Goal: Task Accomplishment & Management: Use online tool/utility

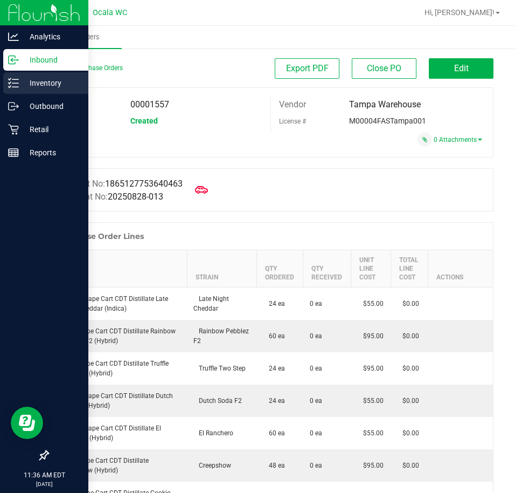
click at [42, 87] on p "Inventory" at bounding box center [51, 83] width 65 height 13
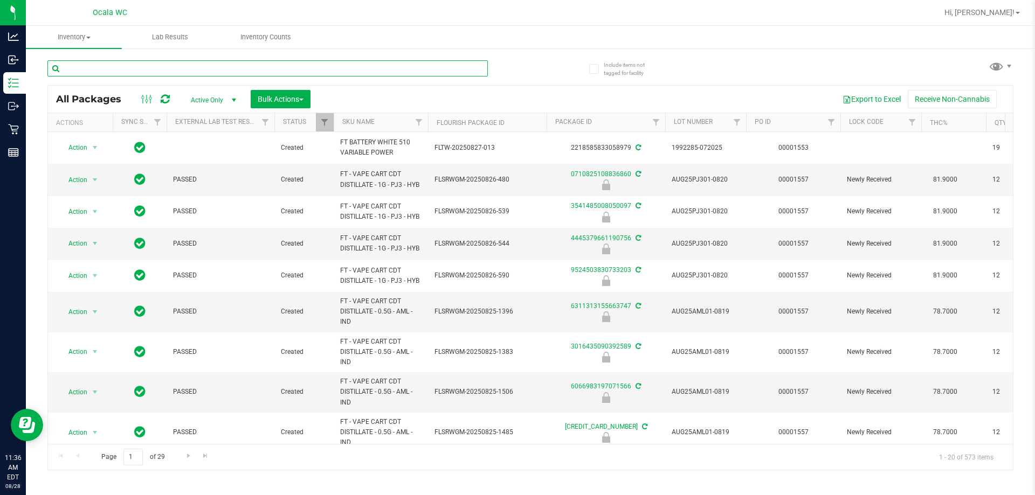
click at [123, 63] on input "text" at bounding box center [267, 68] width 440 height 16
type input "5006947479865154"
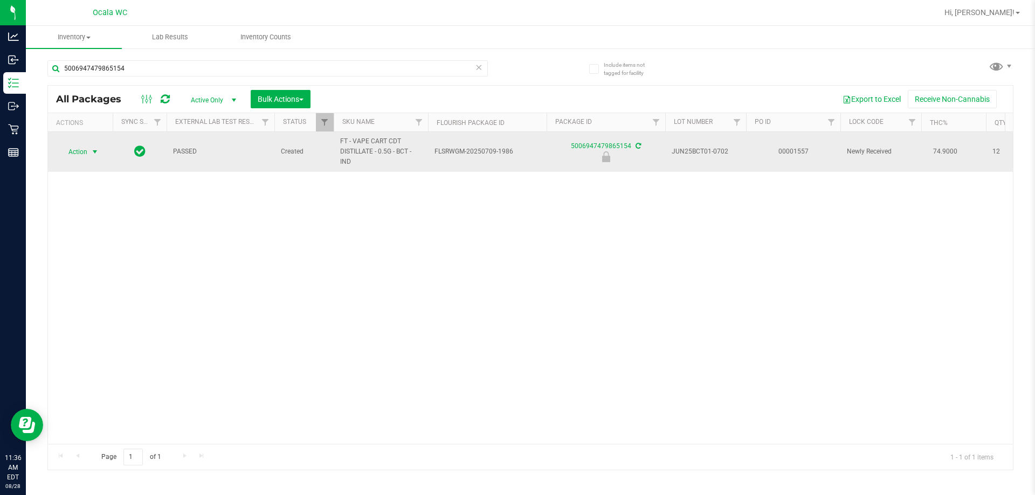
click at [74, 154] on span "Action" at bounding box center [73, 151] width 29 height 15
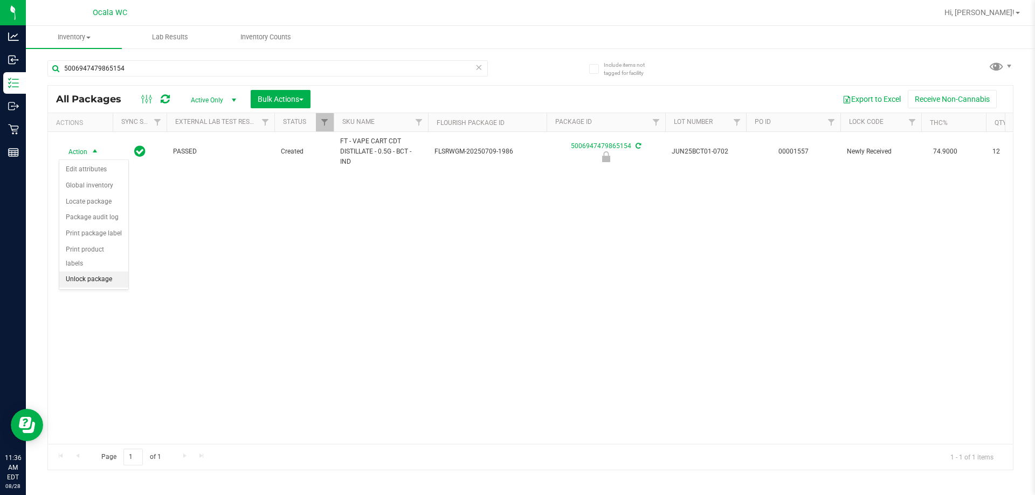
click at [80, 272] on li "Unlock package" at bounding box center [93, 280] width 69 height 16
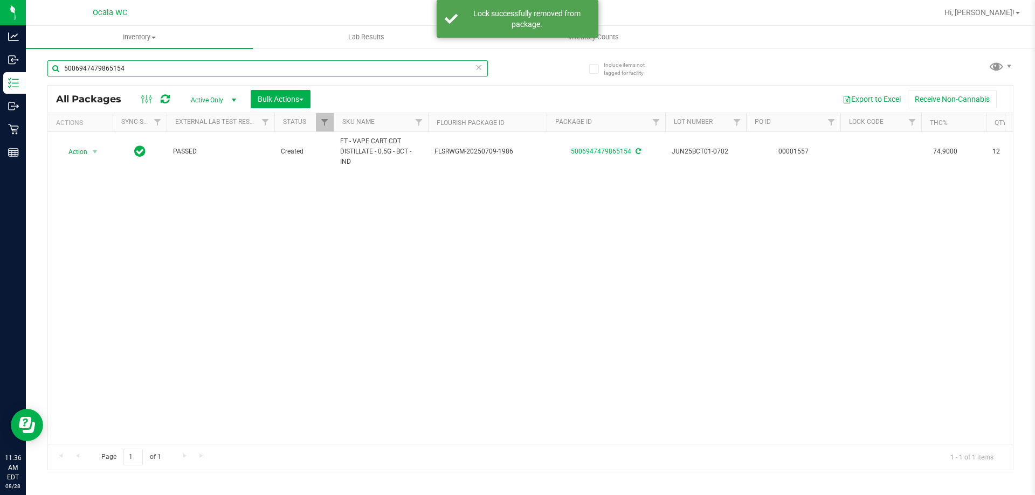
click at [132, 68] on input "5006947479865154" at bounding box center [267, 68] width 440 height 16
type input "9995580199001404"
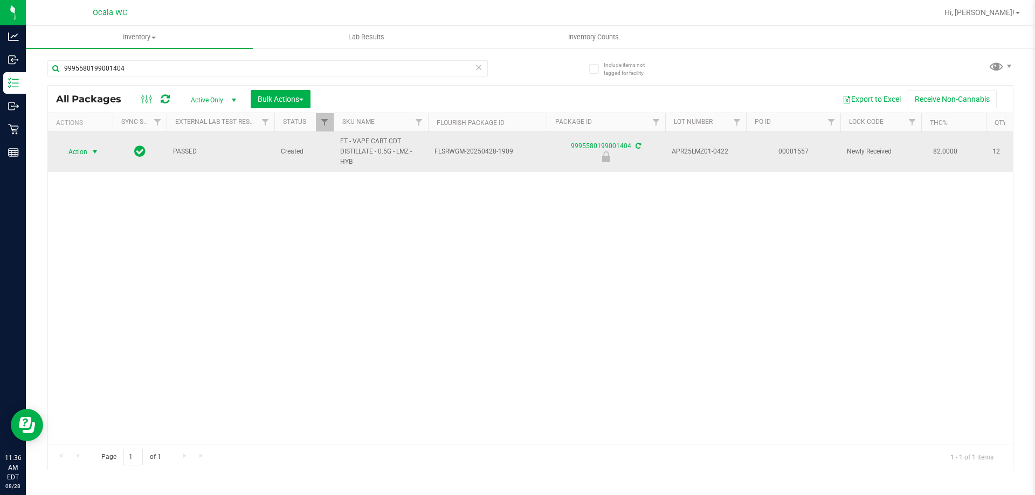
click at [73, 154] on span "Action" at bounding box center [73, 151] width 29 height 15
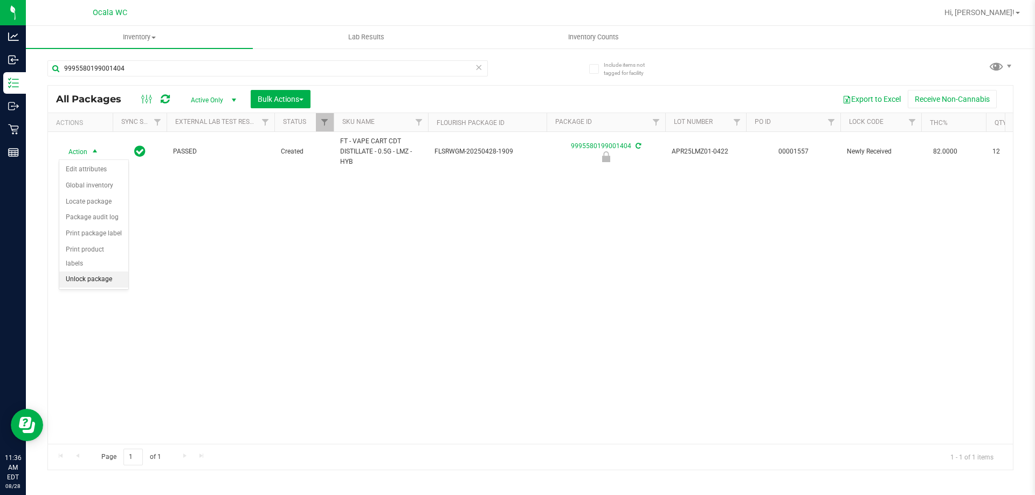
click at [81, 272] on li "Unlock package" at bounding box center [93, 280] width 69 height 16
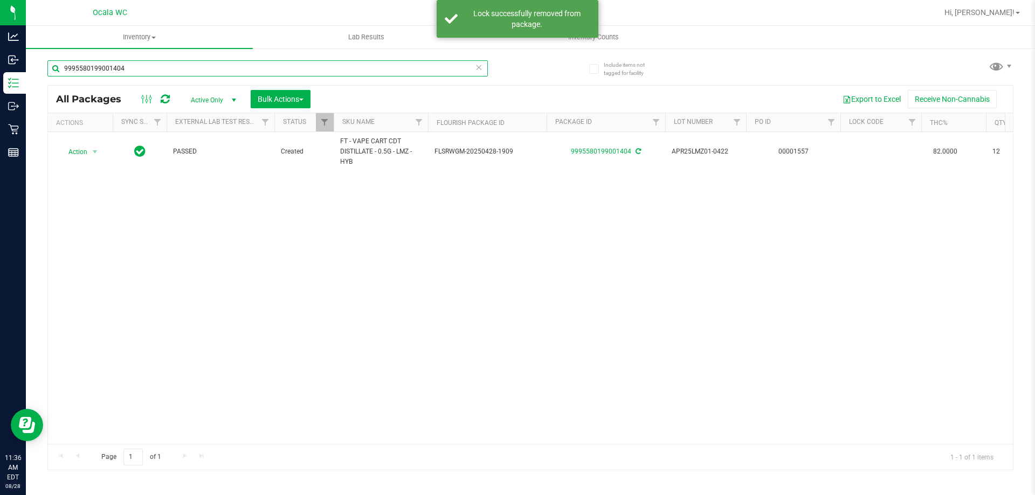
click at [135, 64] on input "9995580199001404" at bounding box center [267, 68] width 440 height 16
type input "6524404591382689"
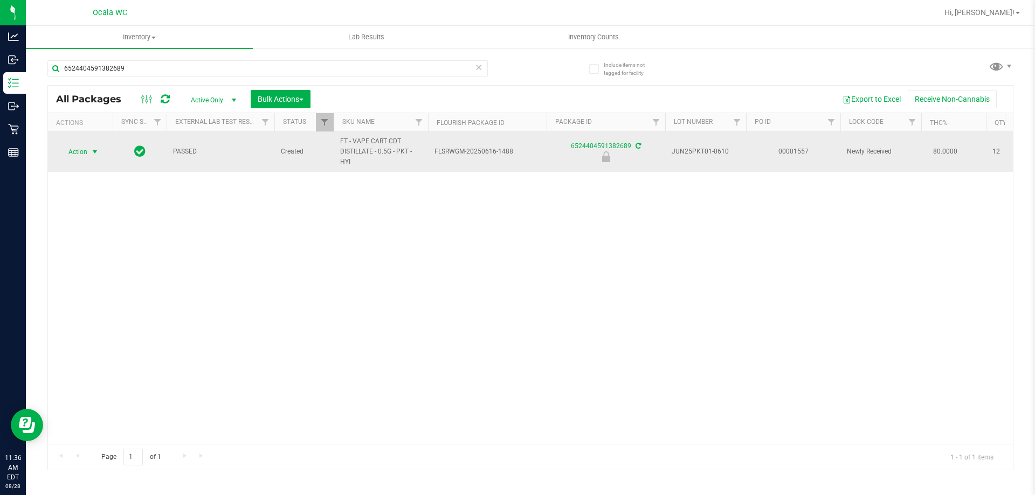
click at [81, 153] on span "Action" at bounding box center [73, 151] width 29 height 15
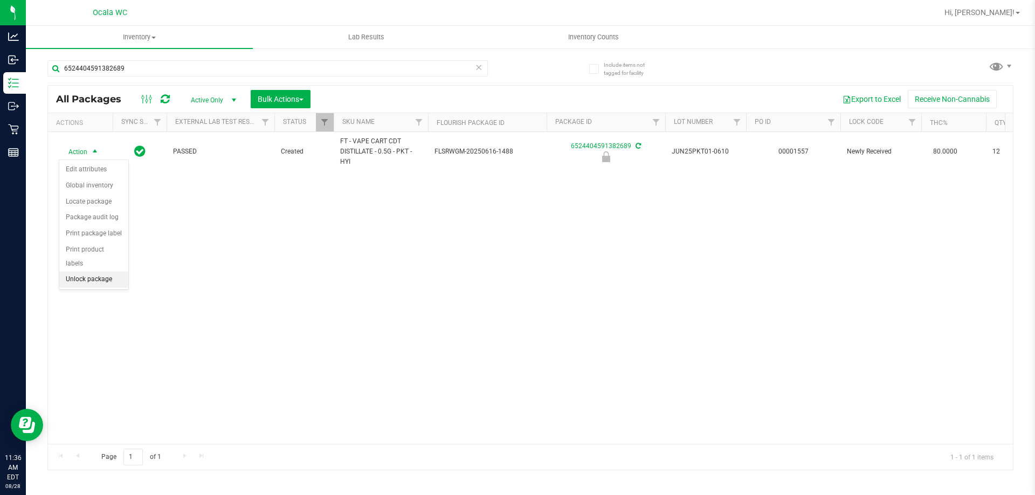
click at [86, 272] on li "Unlock package" at bounding box center [93, 280] width 69 height 16
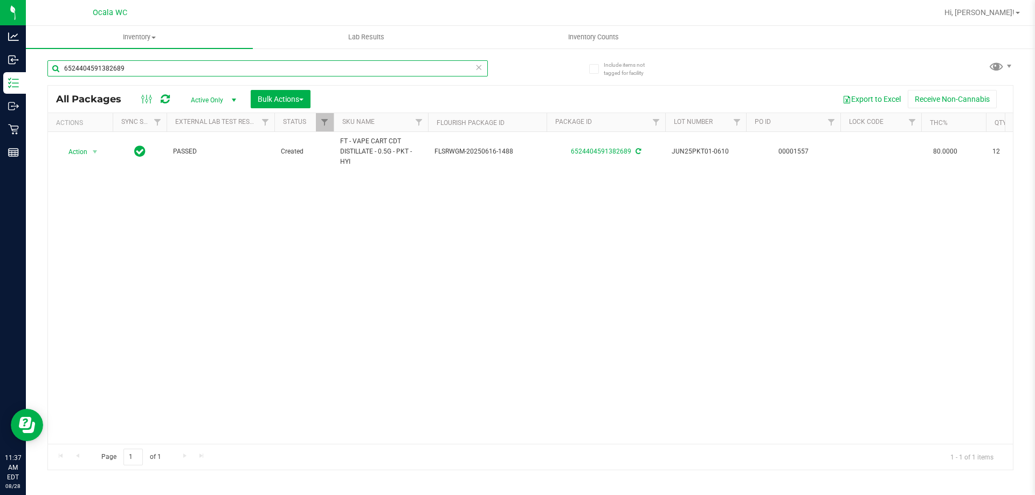
click at [138, 67] on input "6524404591382689" at bounding box center [267, 68] width 440 height 16
type input "3356726037493170"
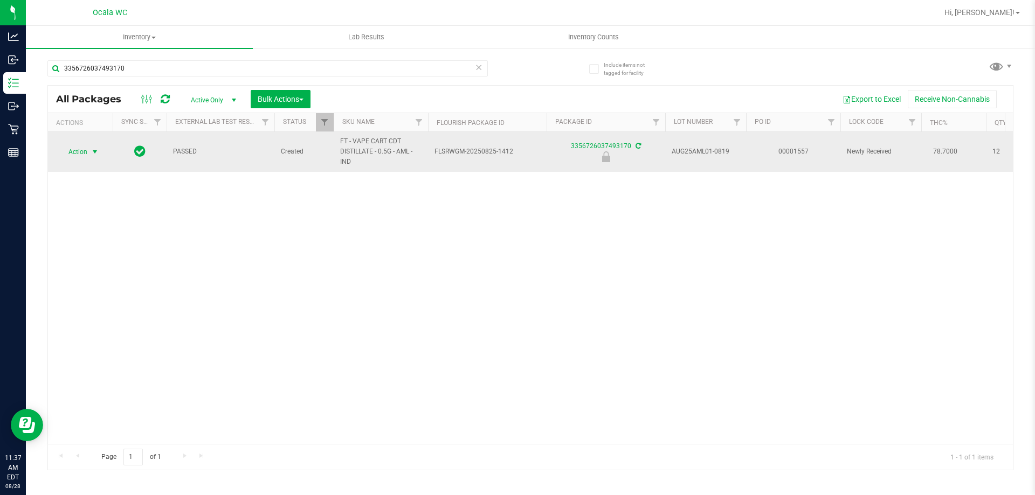
click at [74, 154] on span "Action" at bounding box center [73, 151] width 29 height 15
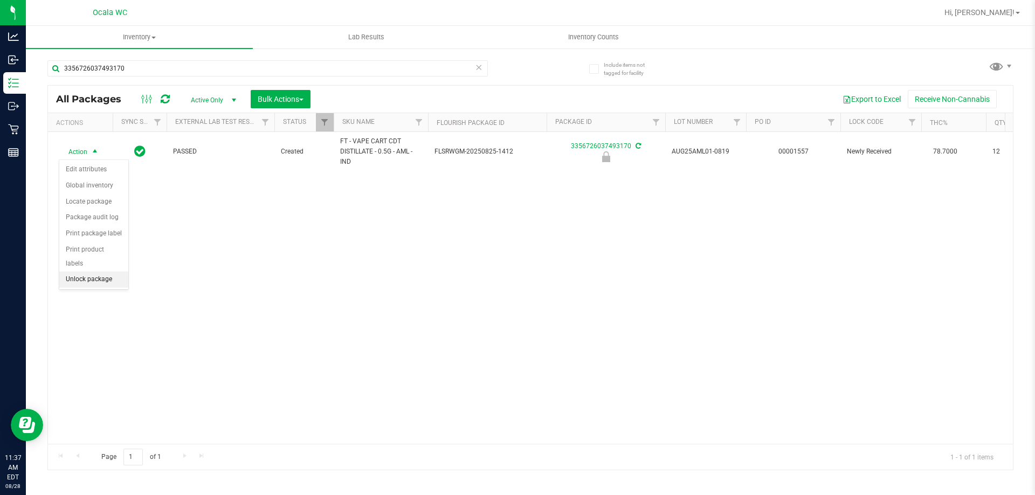
click at [81, 272] on li "Unlock package" at bounding box center [93, 280] width 69 height 16
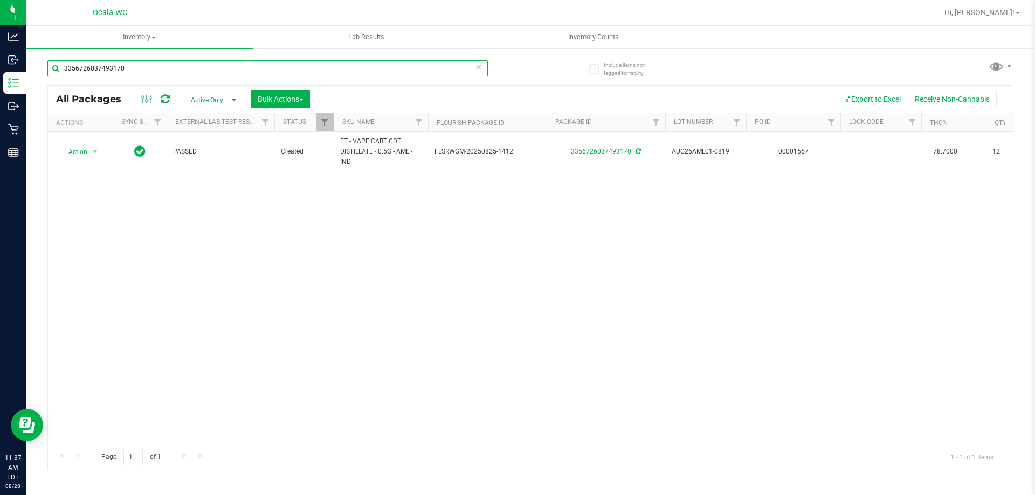
click at [144, 72] on input "3356726037493170" at bounding box center [267, 68] width 440 height 16
type input "1068826609624052"
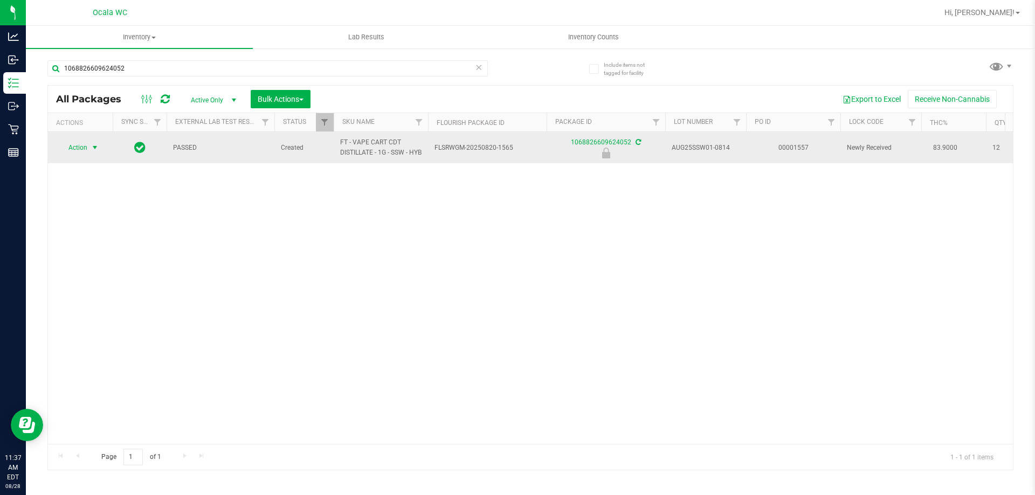
click at [87, 151] on span "Action" at bounding box center [73, 147] width 29 height 15
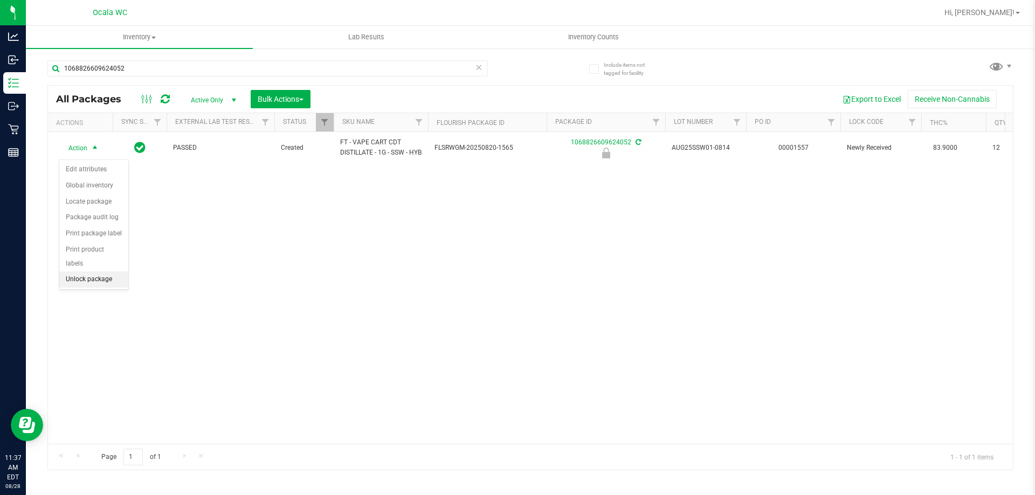
click at [79, 272] on li "Unlock package" at bounding box center [93, 280] width 69 height 16
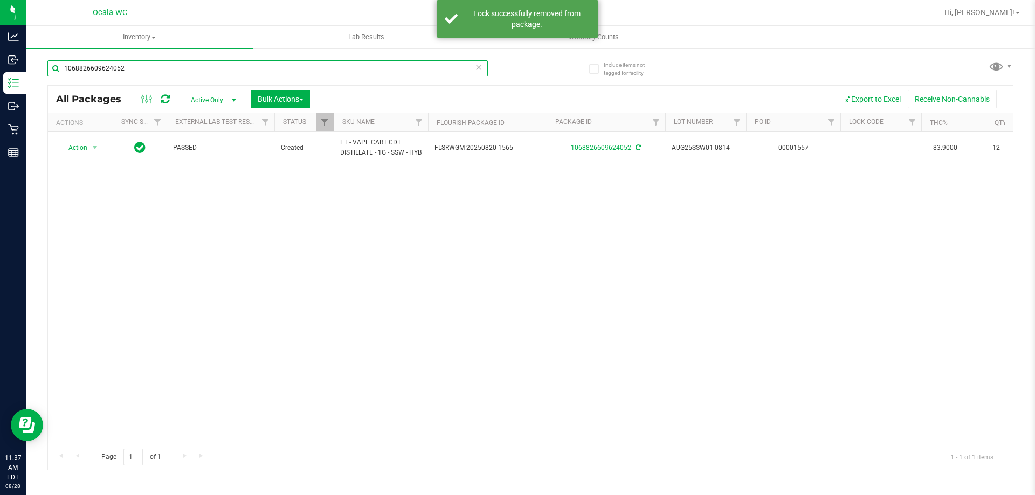
click at [151, 70] on input "1068826609624052" at bounding box center [267, 68] width 440 height 16
click at [151, 67] on input "1068826609624052" at bounding box center [267, 68] width 440 height 16
type input "6653541942503346"
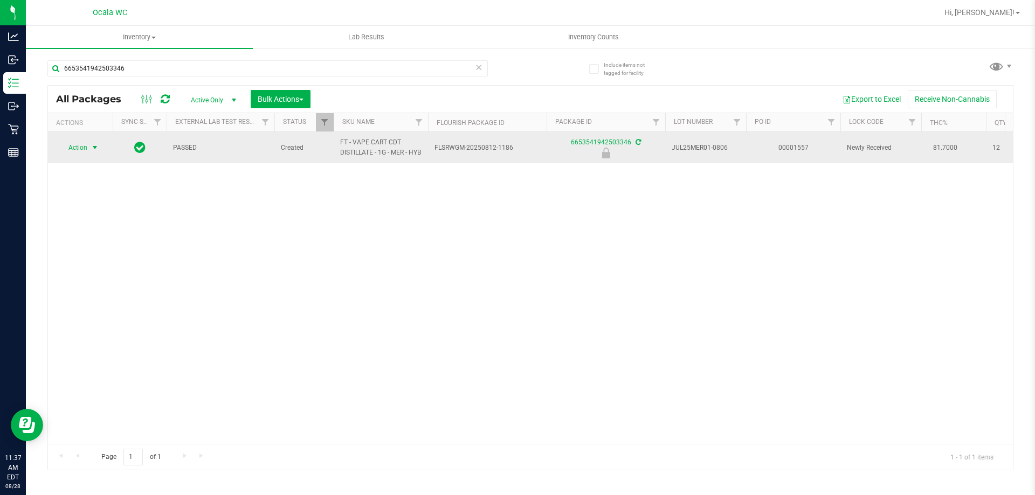
click at [72, 154] on span "Action" at bounding box center [73, 147] width 29 height 15
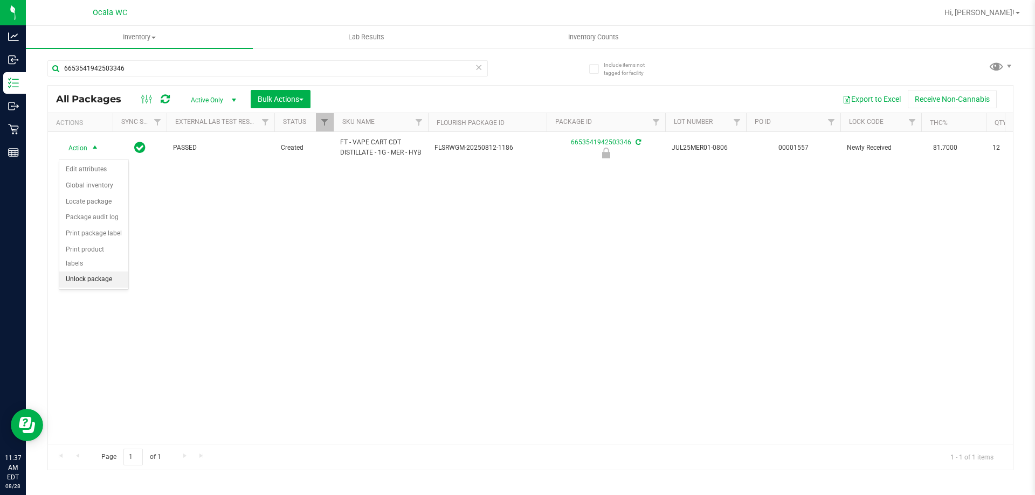
click at [93, 272] on li "Unlock package" at bounding box center [93, 280] width 69 height 16
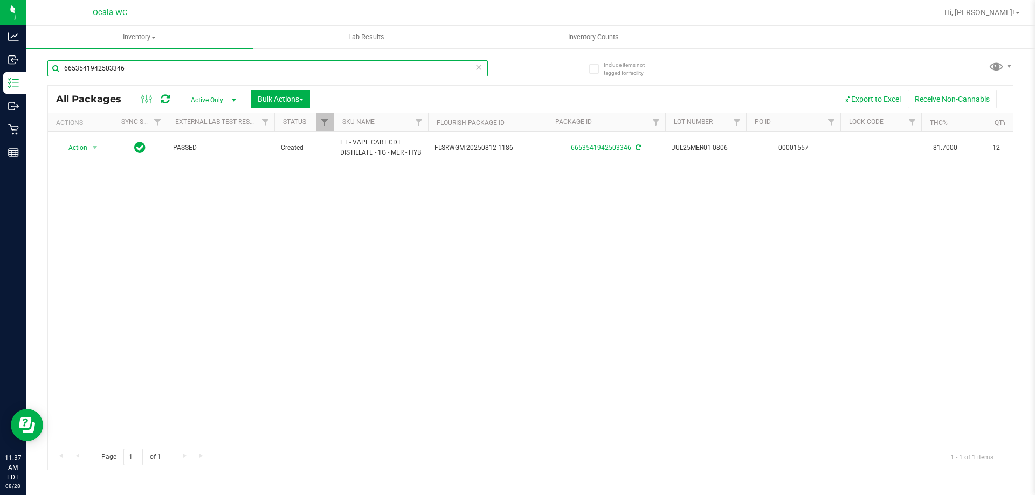
click at [133, 67] on input "6653541942503346" at bounding box center [267, 68] width 440 height 16
type input "8440061117355131"
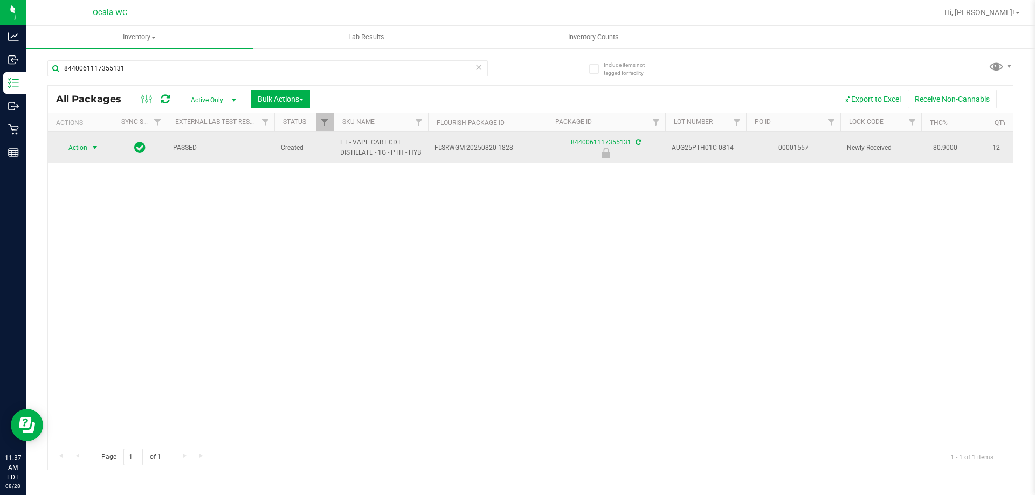
click at [78, 150] on span "Action" at bounding box center [73, 147] width 29 height 15
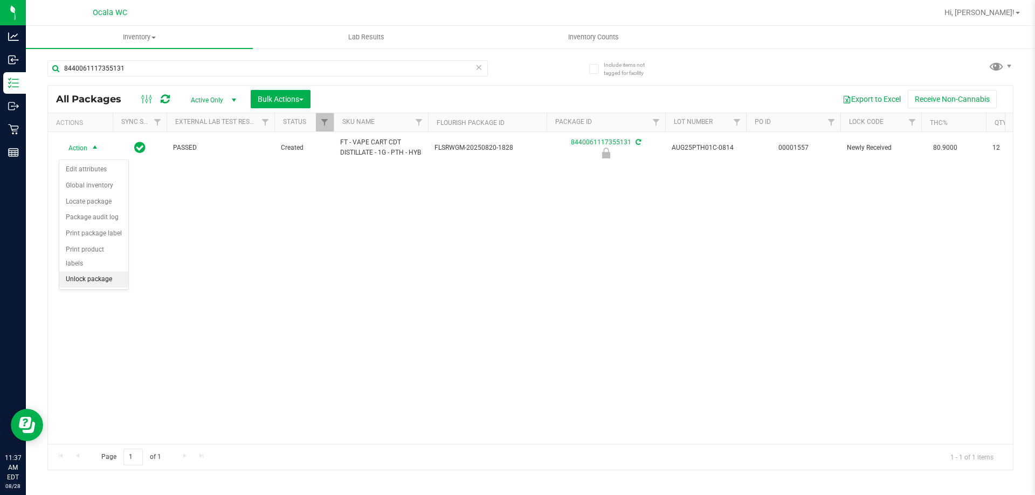
click at [81, 272] on li "Unlock package" at bounding box center [93, 280] width 69 height 16
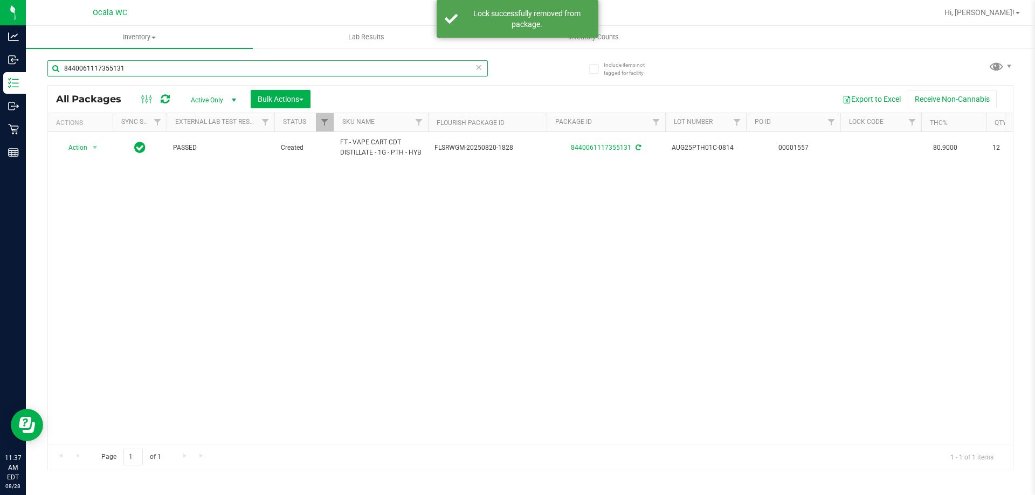
click at [149, 63] on input "8440061117355131" at bounding box center [267, 68] width 440 height 16
type input "9353574103269028"
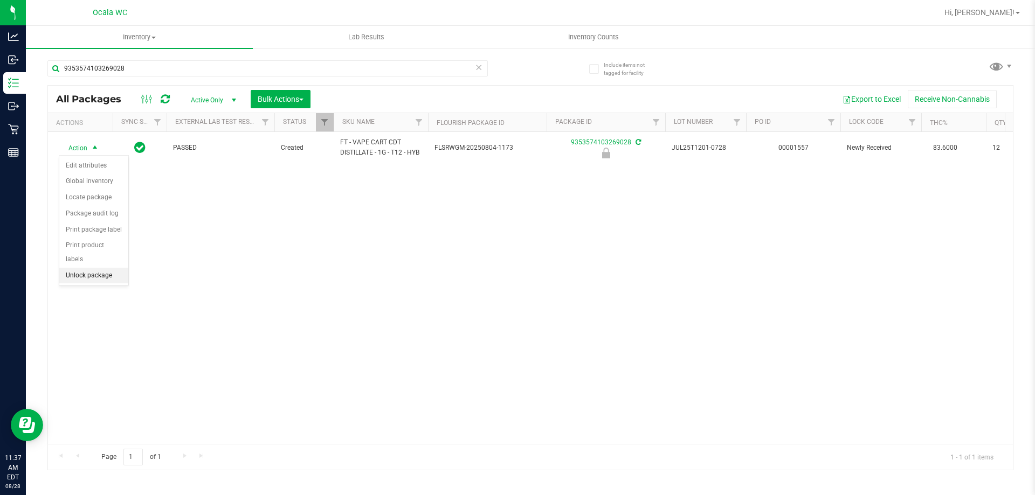
click at [91, 268] on li "Unlock package" at bounding box center [93, 276] width 69 height 16
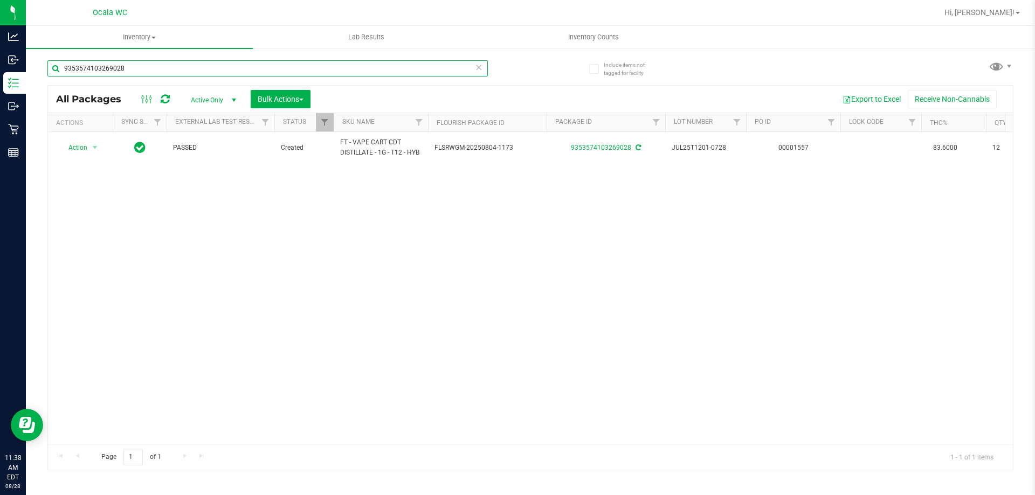
click at [140, 65] on input "9353574103269028" at bounding box center [267, 68] width 440 height 16
type input "3541485008050097"
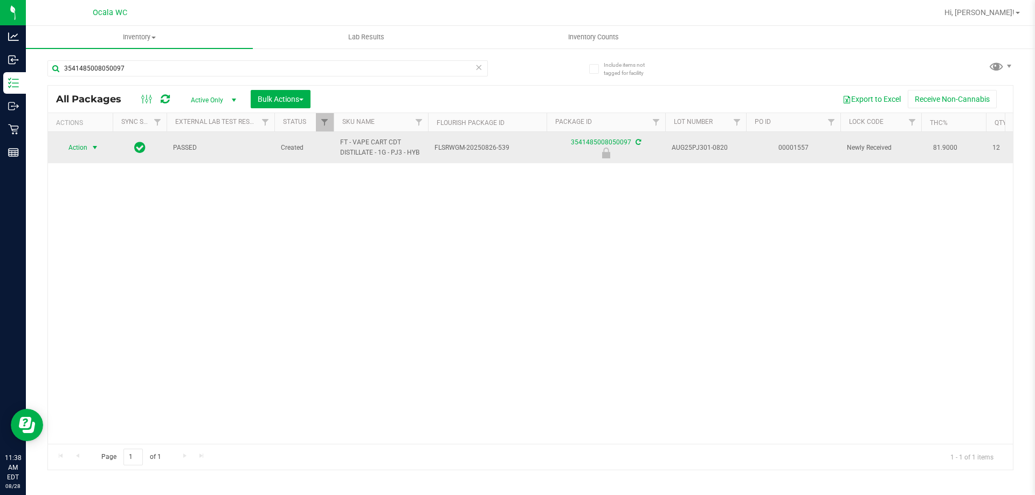
click at [88, 146] on span "select" at bounding box center [94, 147] width 13 height 15
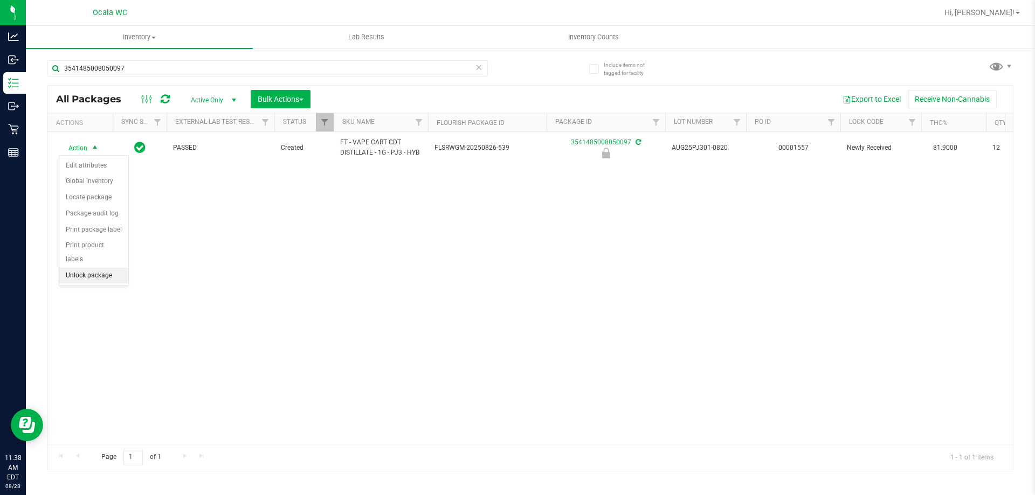
click at [85, 268] on li "Unlock package" at bounding box center [93, 276] width 69 height 16
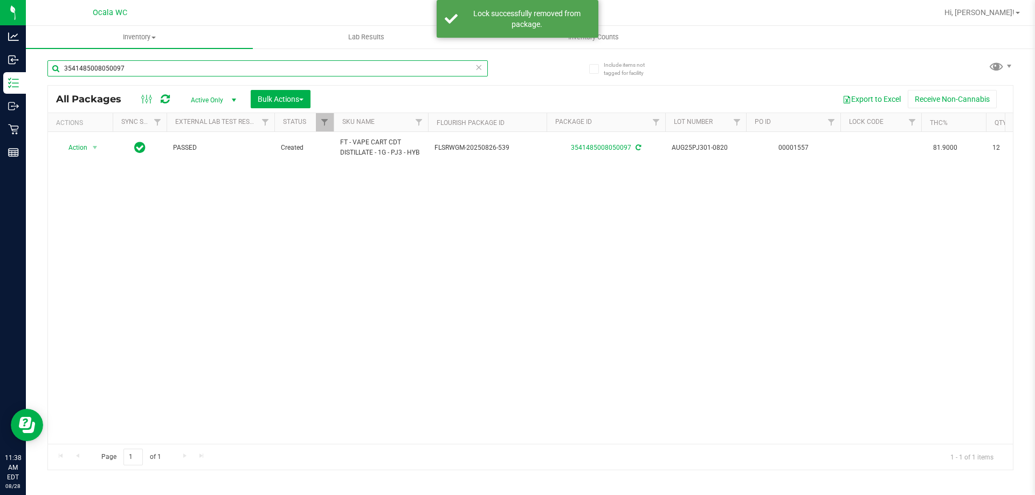
click at [139, 65] on input "3541485008050097" at bounding box center [267, 68] width 440 height 16
type input "6912147941537921"
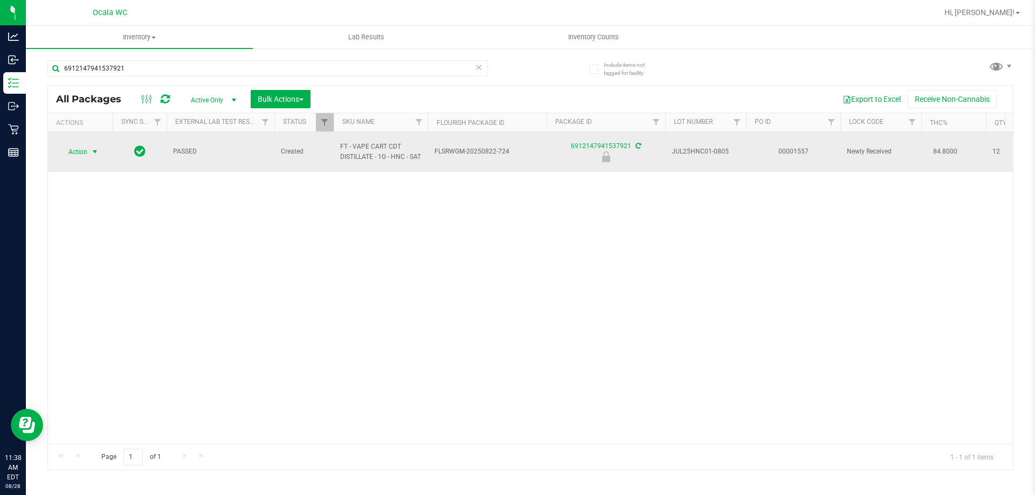
click at [67, 155] on span "Action" at bounding box center [73, 151] width 29 height 15
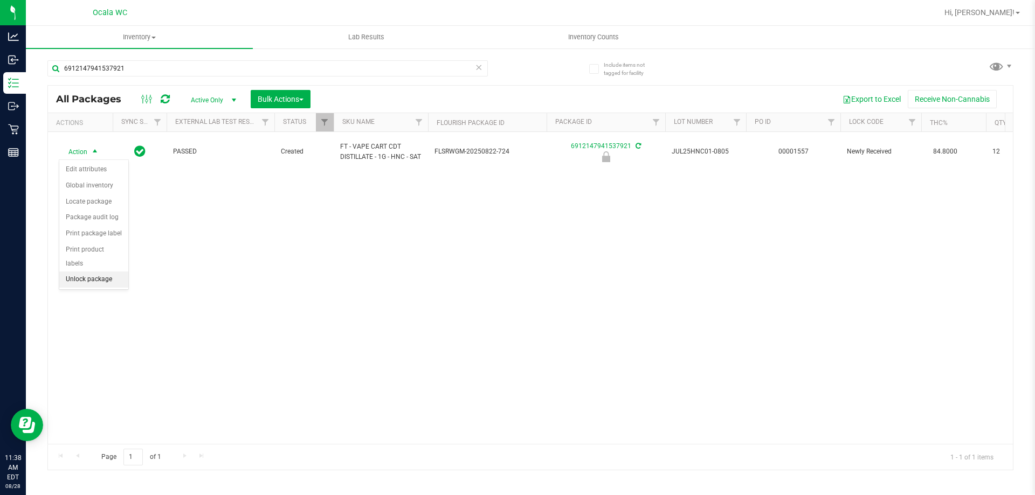
click at [79, 272] on li "Unlock package" at bounding box center [93, 280] width 69 height 16
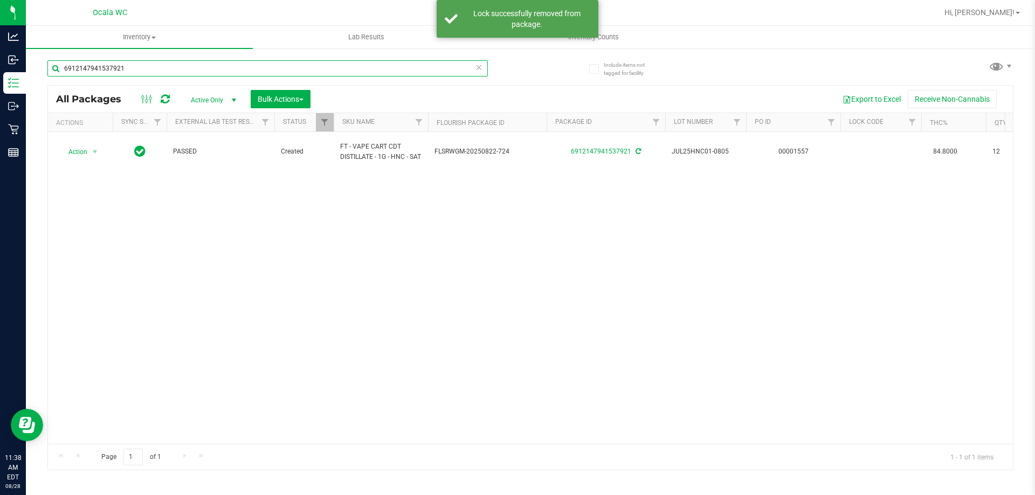
click at [128, 67] on input "6912147941537921" at bounding box center [267, 68] width 440 height 16
type input "3695832346178758"
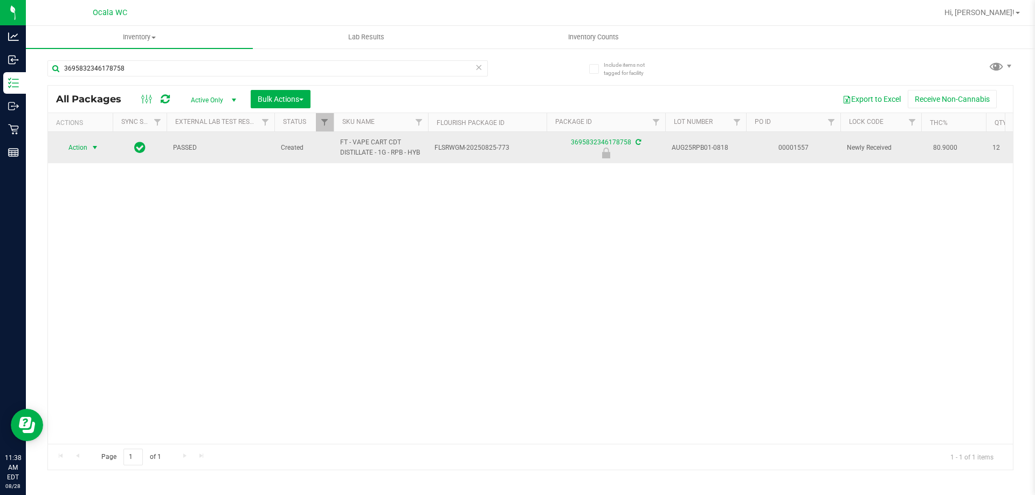
click at [86, 150] on span "Action" at bounding box center [73, 147] width 29 height 15
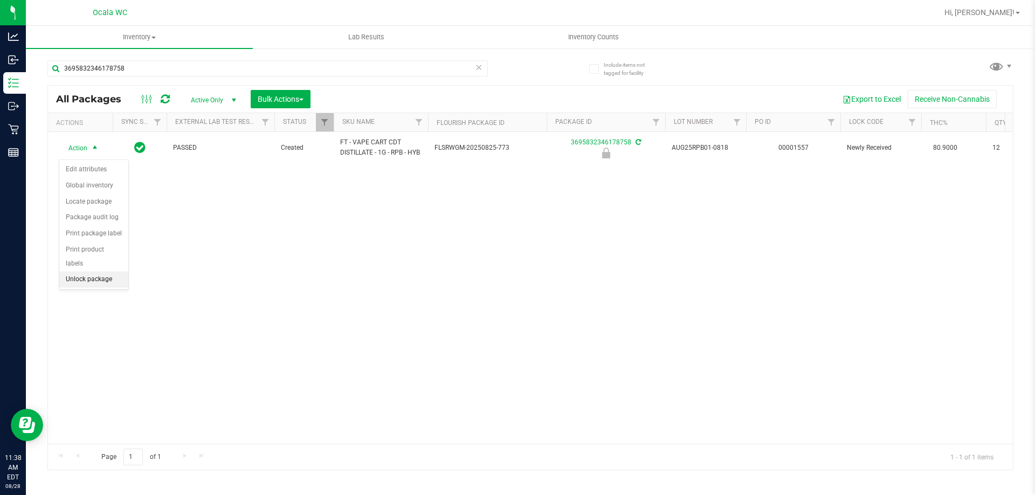
click at [75, 272] on li "Unlock package" at bounding box center [93, 280] width 69 height 16
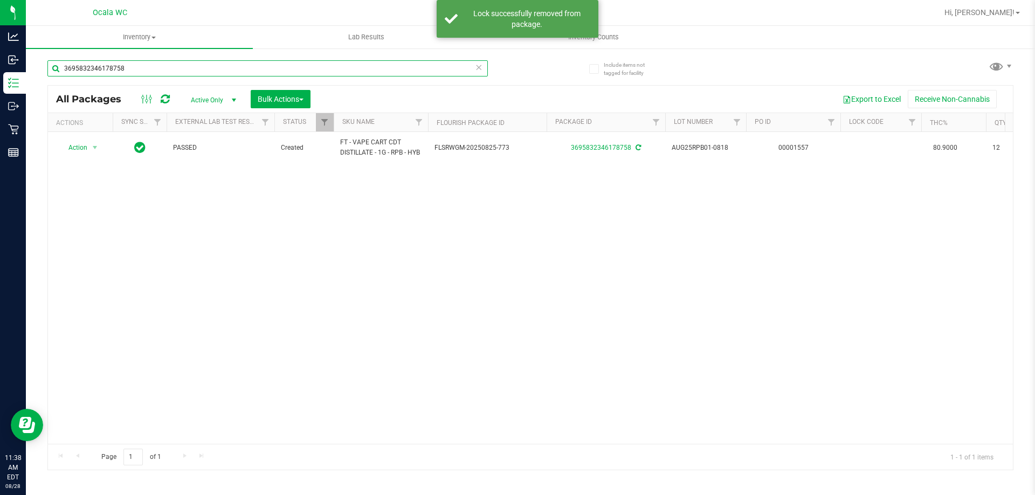
click at [132, 64] on input "3695832346178758" at bounding box center [267, 68] width 440 height 16
type input "7313626271691180"
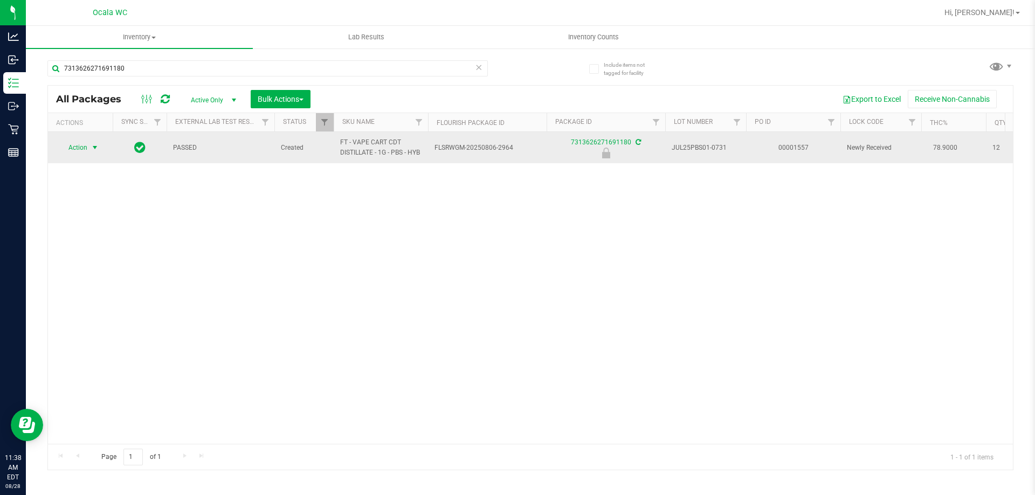
click at [77, 144] on span "Action" at bounding box center [73, 147] width 29 height 15
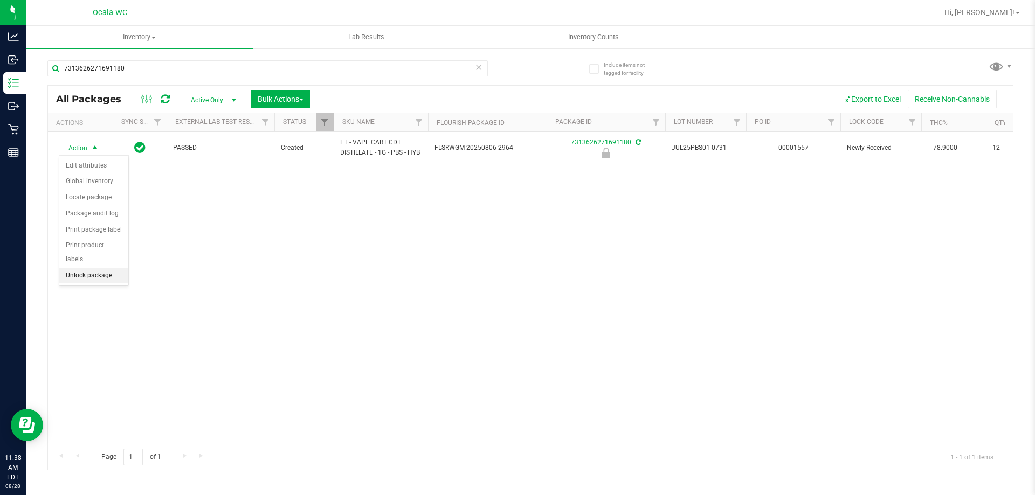
click at [80, 268] on li "Unlock package" at bounding box center [93, 276] width 69 height 16
